Goal: Task Accomplishment & Management: Manage account settings

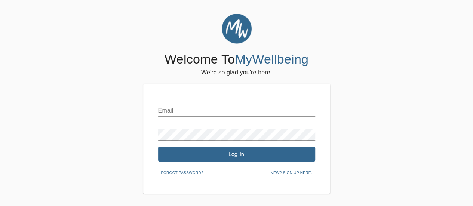
scroll to position [30, 0]
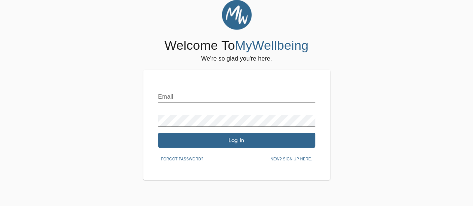
drag, startPoint x: 190, startPoint y: 91, endPoint x: 188, endPoint y: 100, distance: 8.7
click at [189, 92] on input "text" at bounding box center [236, 97] width 157 height 12
type input "[EMAIL_ADDRESS][DOMAIN_NAME]"
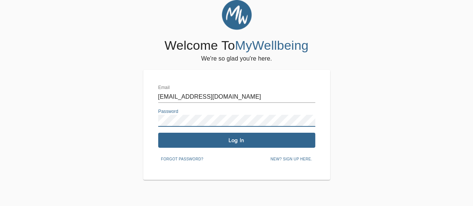
click at [231, 139] on span "Log In" at bounding box center [236, 140] width 151 height 7
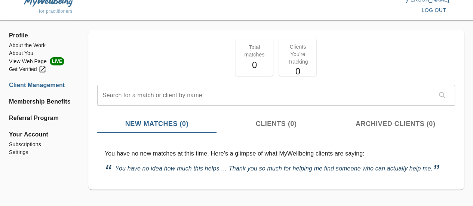
scroll to position [12, 0]
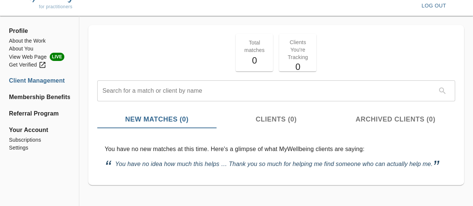
click at [25, 139] on li "Subscriptions" at bounding box center [39, 140] width 61 height 8
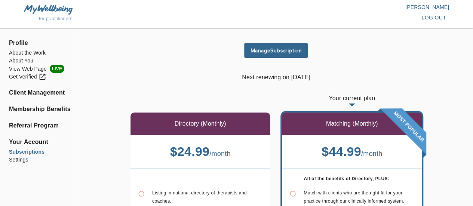
click at [255, 53] on span "Manage Subscription" at bounding box center [276, 50] width 58 height 7
